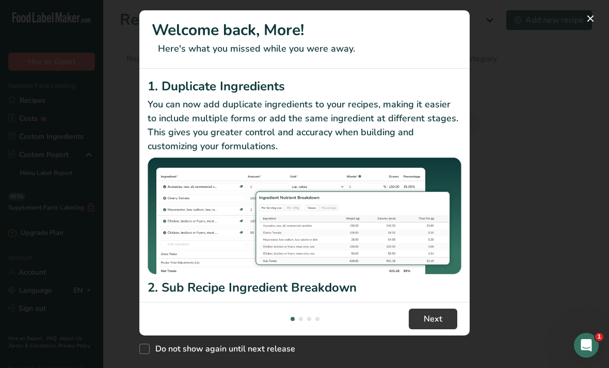
click at [583, 14] on button "New Features" at bounding box center [590, 18] width 17 height 17
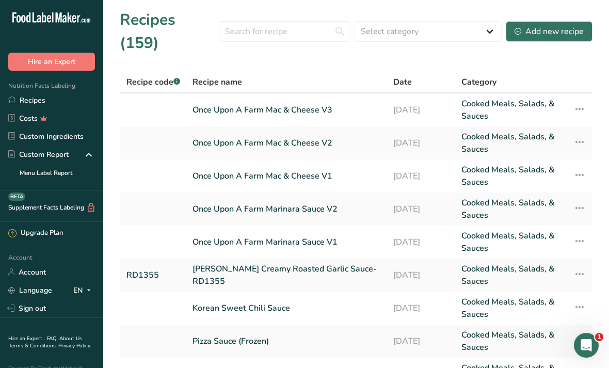
click at [88, 100] on link "Recipes" at bounding box center [51, 100] width 103 height 18
click at [306, 23] on input "text" at bounding box center [285, 31] width 132 height 21
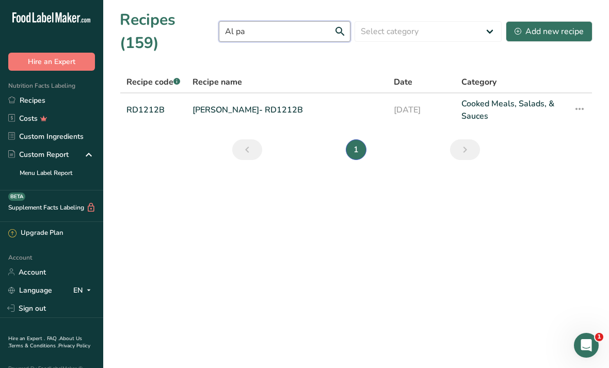
type input "Al pa"
click at [578, 100] on icon at bounding box center [579, 109] width 12 height 19
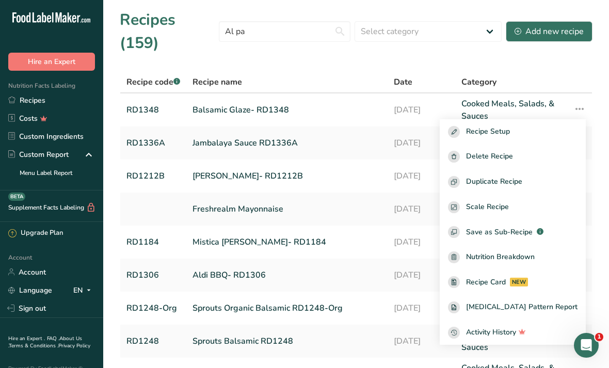
click at [522, 176] on span "Duplicate Recipe" at bounding box center [494, 182] width 56 height 12
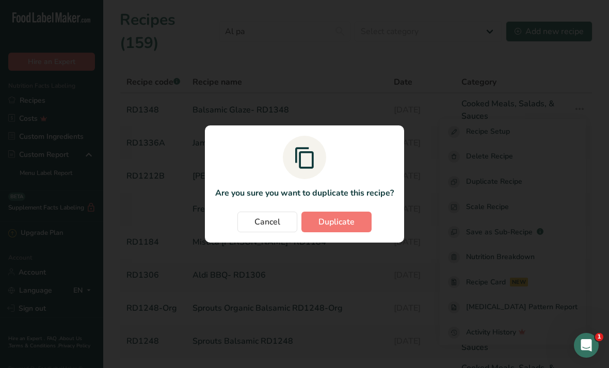
click at [361, 223] on button "Duplicate" at bounding box center [336, 221] width 70 height 21
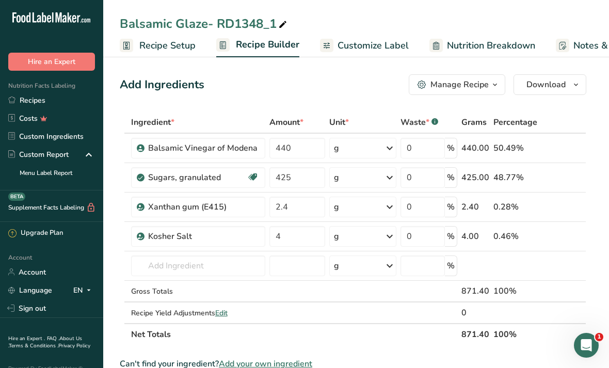
click at [75, 101] on link "Recipes" at bounding box center [51, 100] width 103 height 18
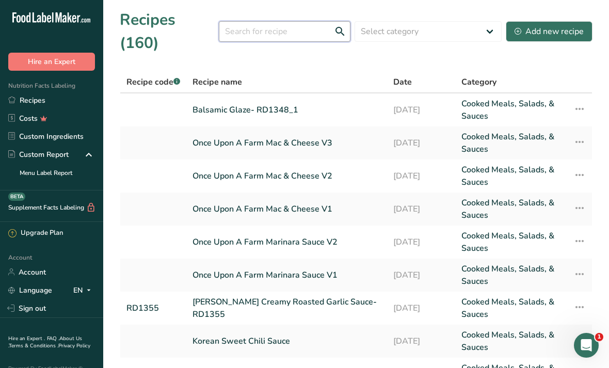
click at [287, 27] on input "text" at bounding box center [285, 31] width 132 height 21
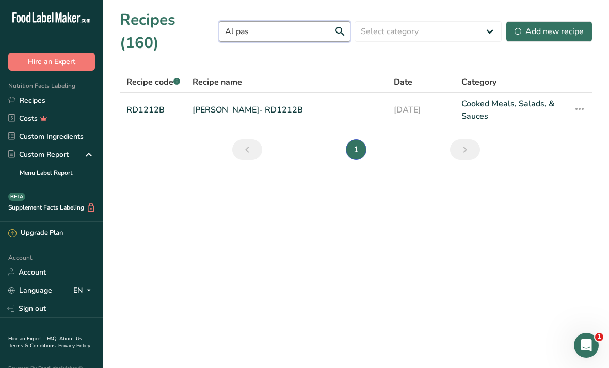
type input "Al pas"
click at [580, 100] on icon at bounding box center [579, 109] width 12 height 19
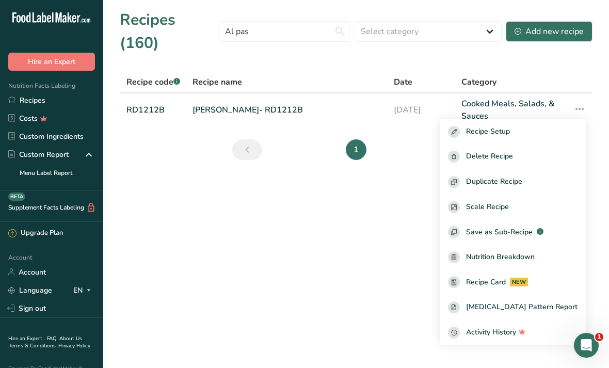
click at [518, 176] on span "Duplicate Recipe" at bounding box center [494, 182] width 56 height 12
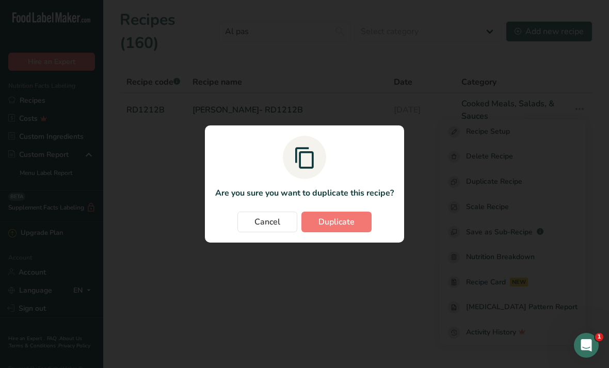
click at [337, 225] on span "Duplicate" at bounding box center [336, 222] width 36 height 12
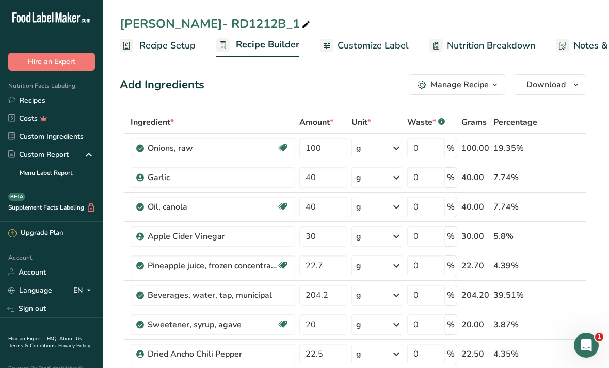
click at [300, 31] on div at bounding box center [306, 23] width 12 height 19
type input "[PERSON_NAME]- RD1212B_1 salt 1"
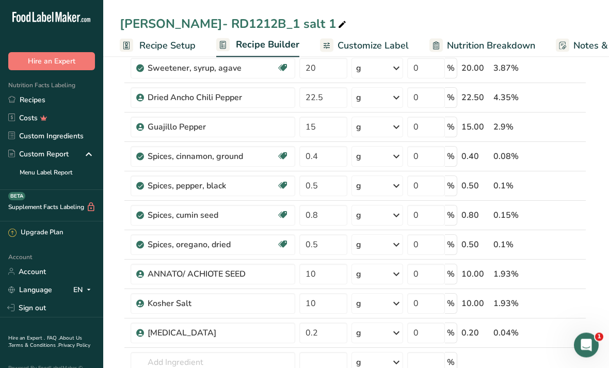
scroll to position [256, 0]
click at [325, 301] on input "10" at bounding box center [323, 303] width 48 height 21
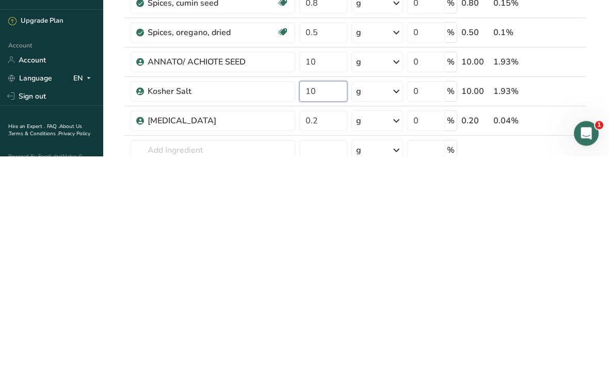
type input "1"
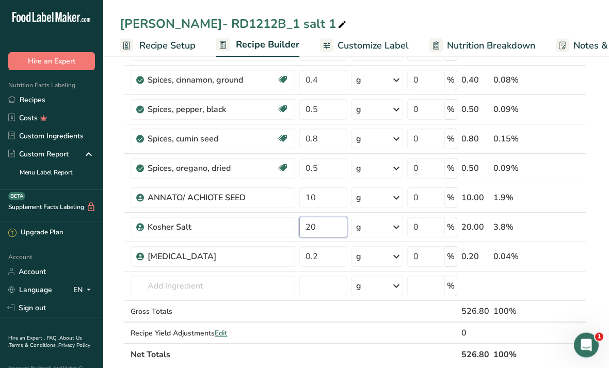
scroll to position [333, 0]
click at [314, 226] on input "20" at bounding box center [323, 227] width 48 height 21
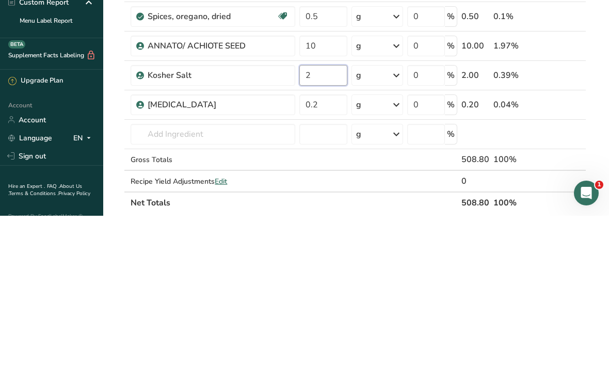
type input "25"
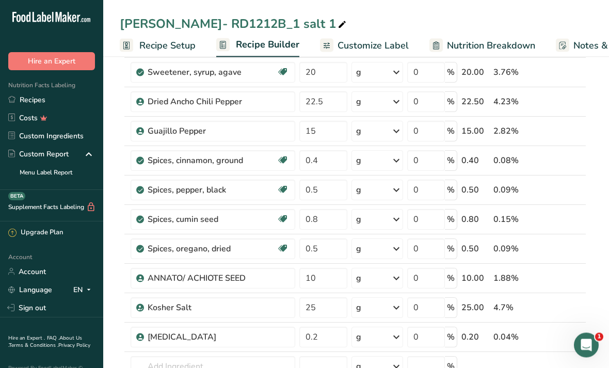
scroll to position [252, 0]
